Goal: Transaction & Acquisition: Purchase product/service

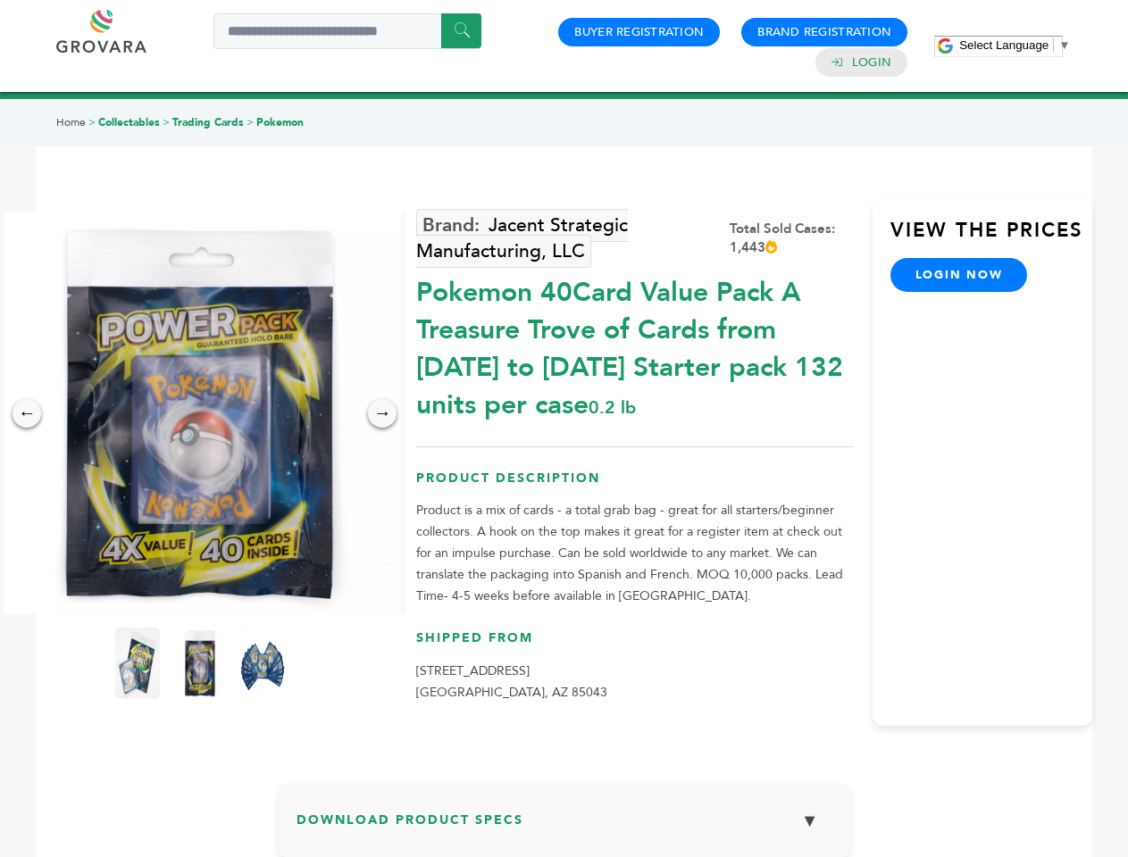
click at [1015, 45] on span "Select Language" at bounding box center [1003, 44] width 89 height 13
click at [200, 413] on img at bounding box center [200, 414] width 402 height 402
click at [0, 0] on div "×" at bounding box center [0, 0] width 0 height 0
click at [382, 413] on div "→" at bounding box center [382, 413] width 29 height 29
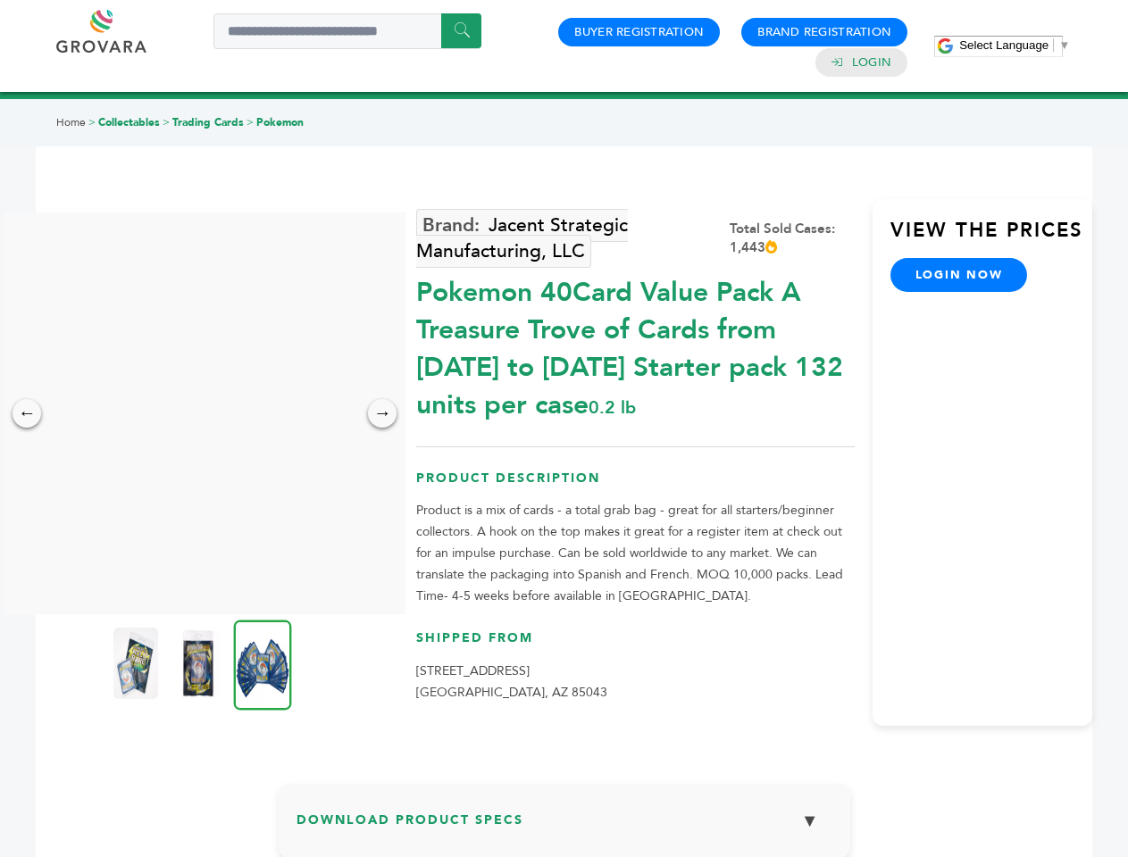
click at [138, 664] on img at bounding box center [135, 663] width 45 height 71
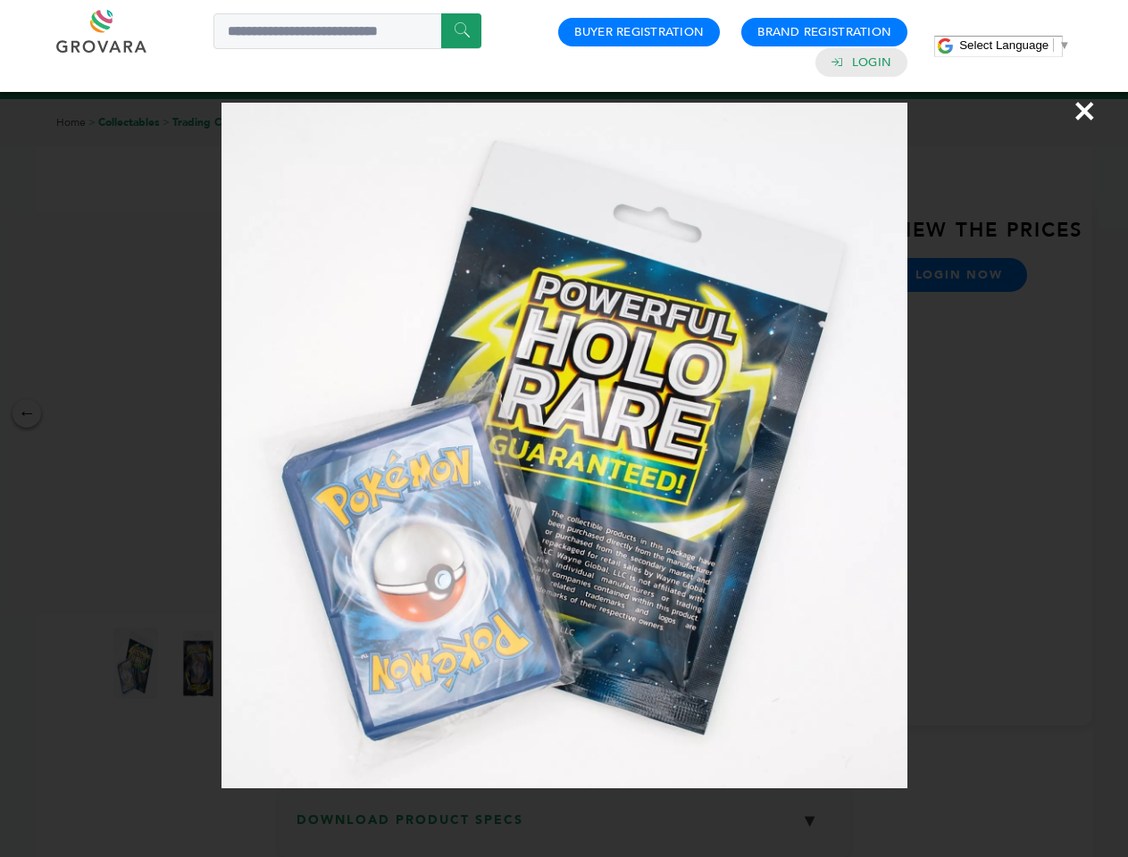
click at [200, 664] on div "×" at bounding box center [564, 428] width 1128 height 857
click at [263, 664] on img at bounding box center [263, 665] width 58 height 90
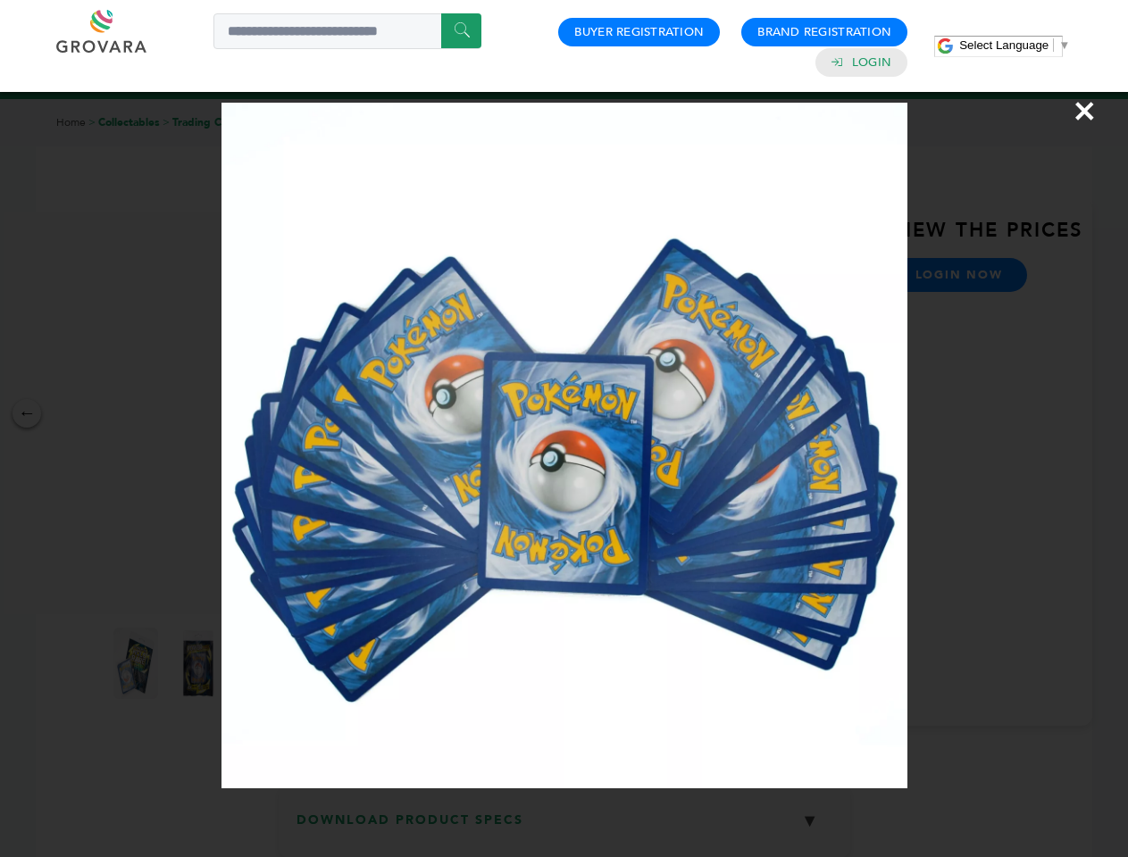
click at [564, 828] on div "×" at bounding box center [564, 428] width 1128 height 857
